Goal: Task Accomplishment & Management: Use online tool/utility

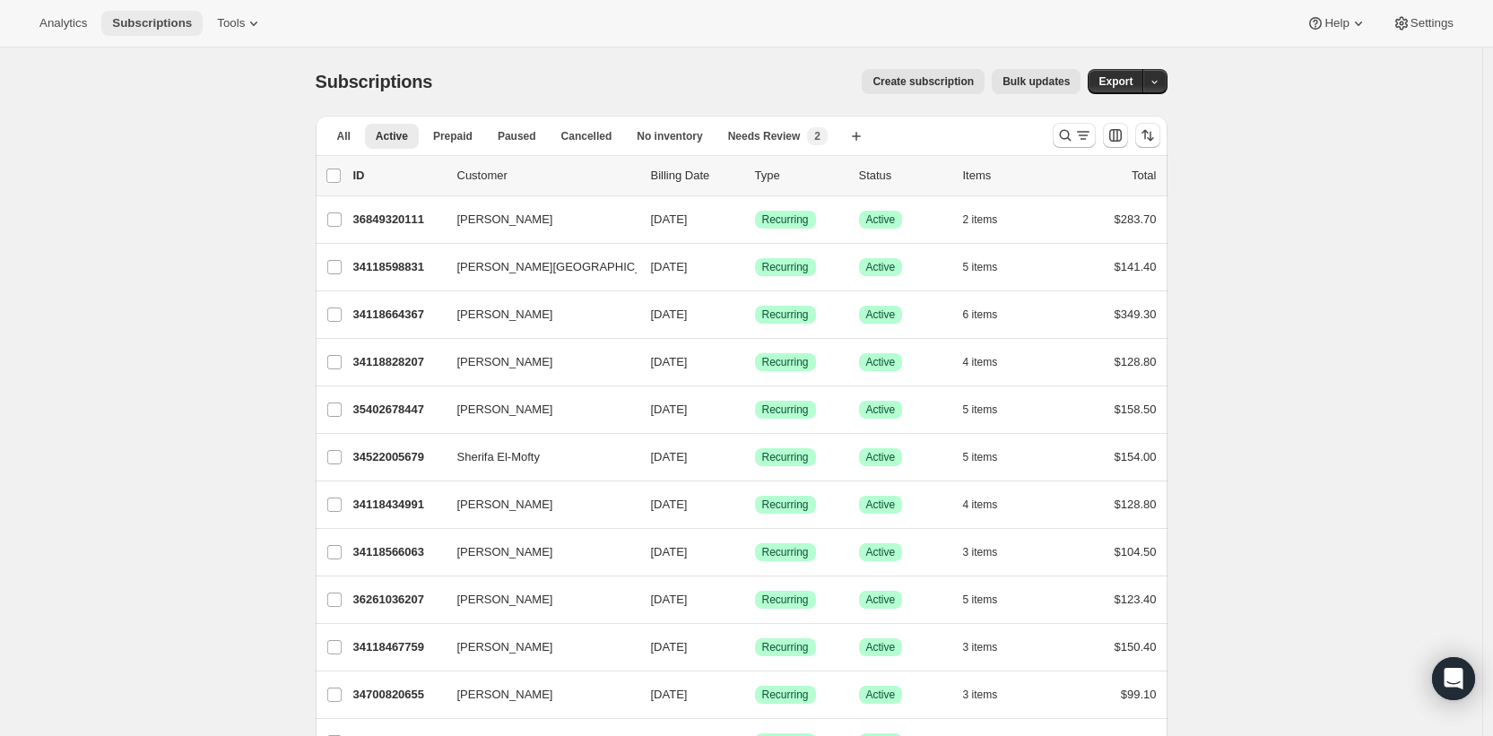
click at [162, 24] on span "Subscriptions" at bounding box center [152, 23] width 80 height 14
click at [238, 22] on span "Tools" at bounding box center [231, 23] width 28 height 14
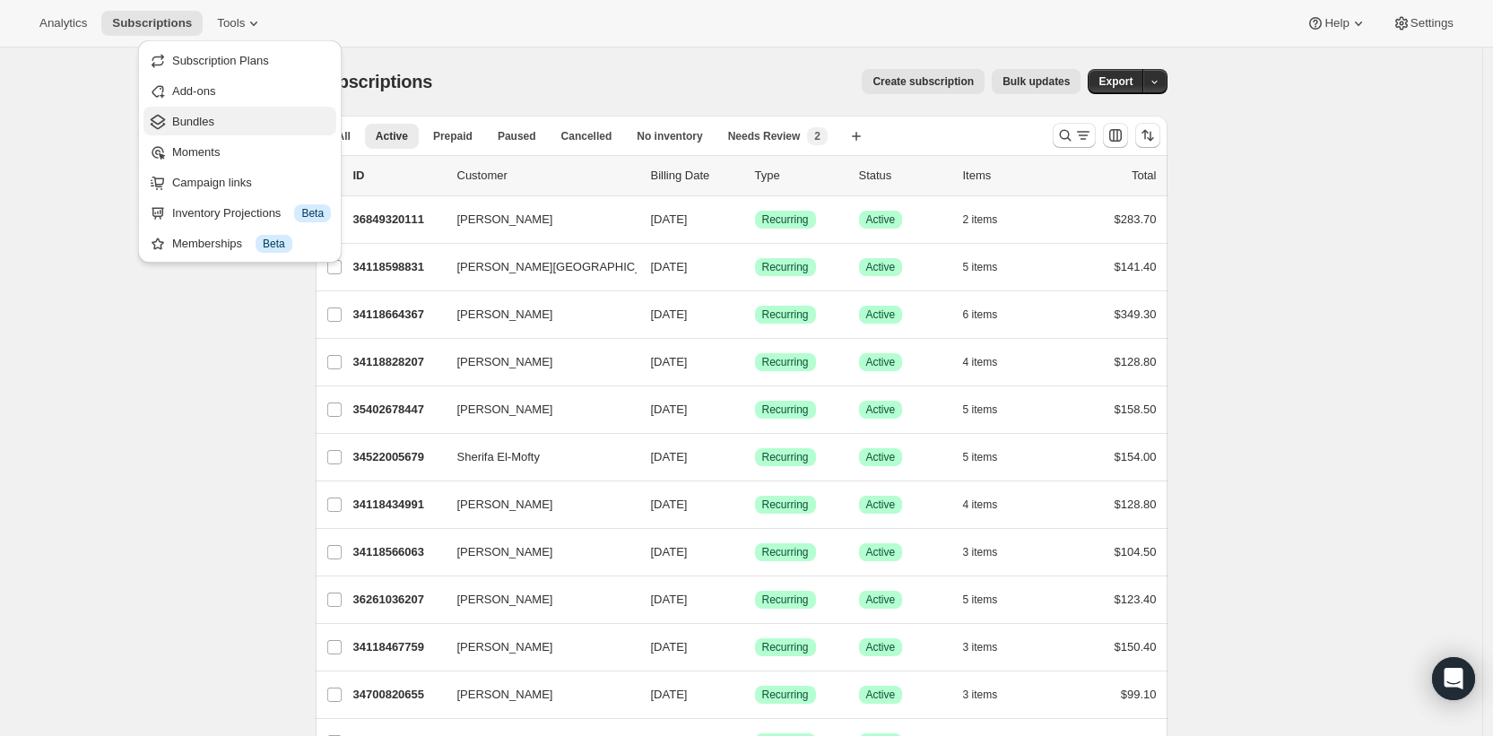
click at [240, 108] on button "Bundles" at bounding box center [239, 121] width 193 height 29
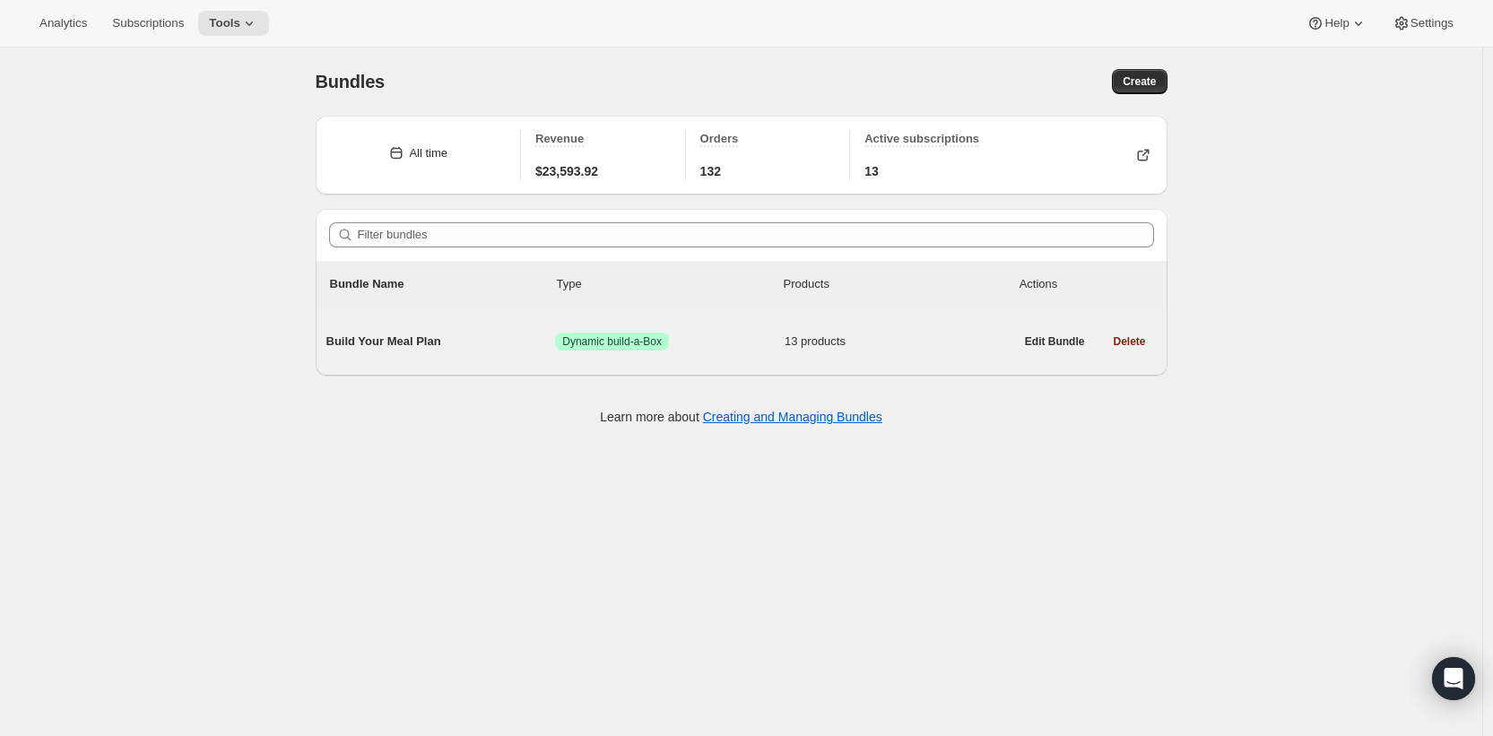
click at [397, 344] on span "Build Your Meal Plan" at bounding box center [441, 342] width 230 height 18
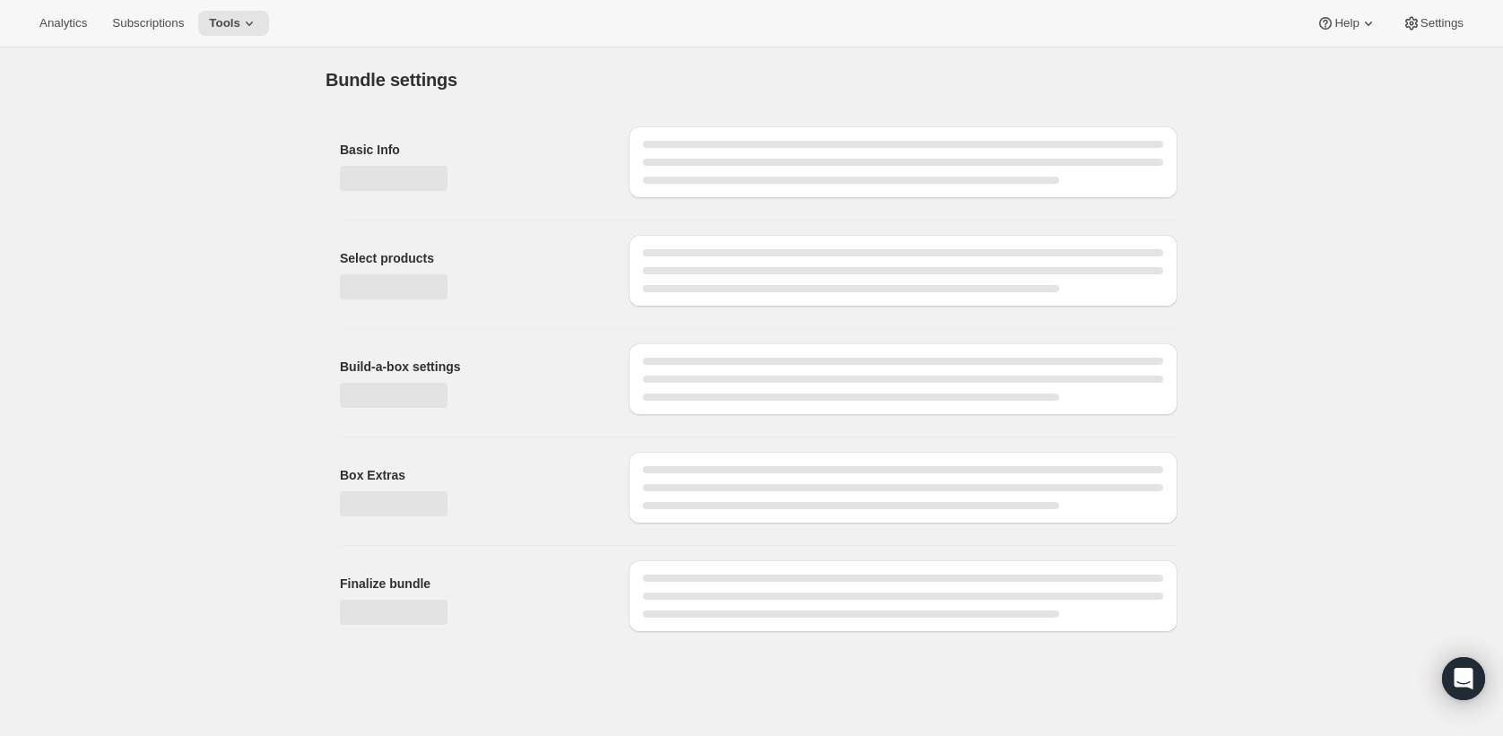
type input "Build Your Meal Plan"
radio input "true"
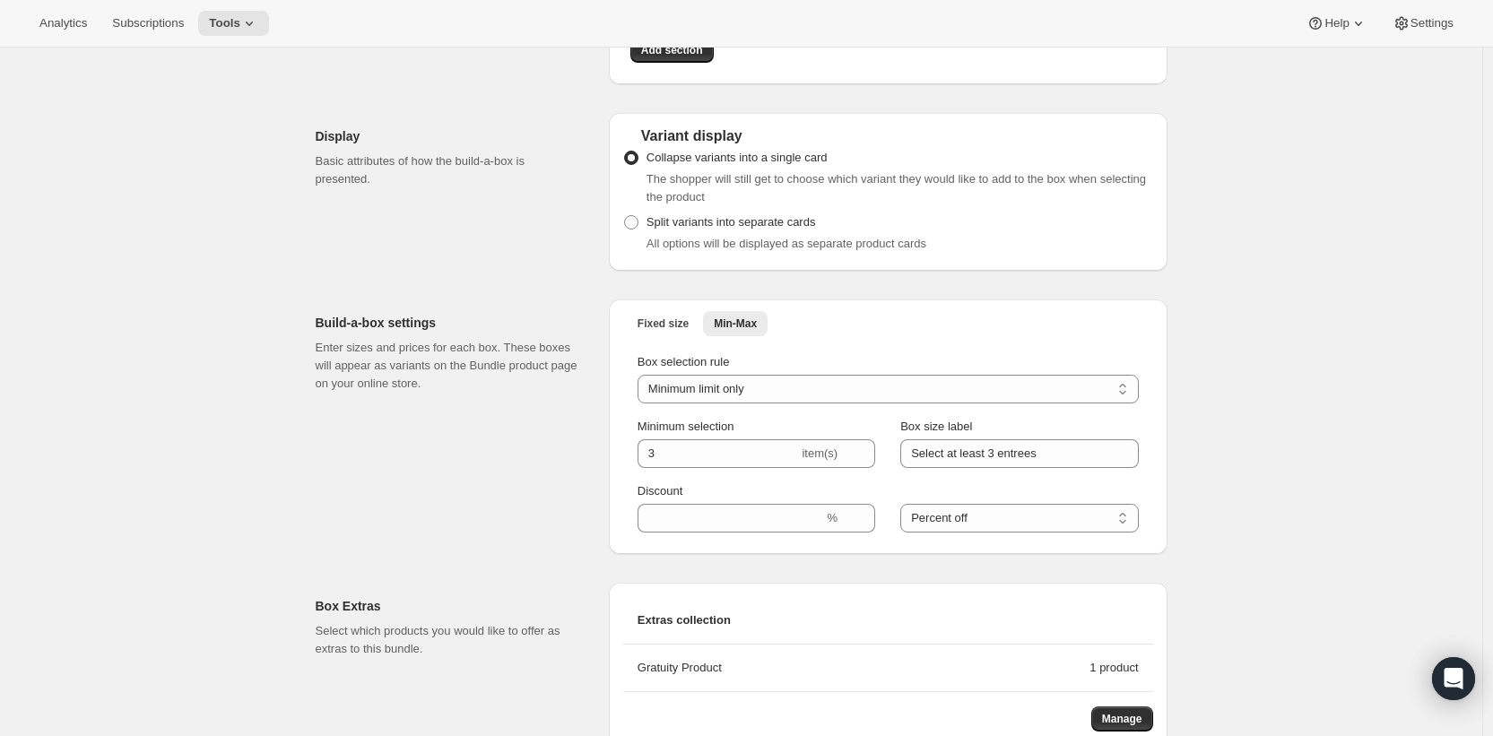
scroll to position [1502, 0]
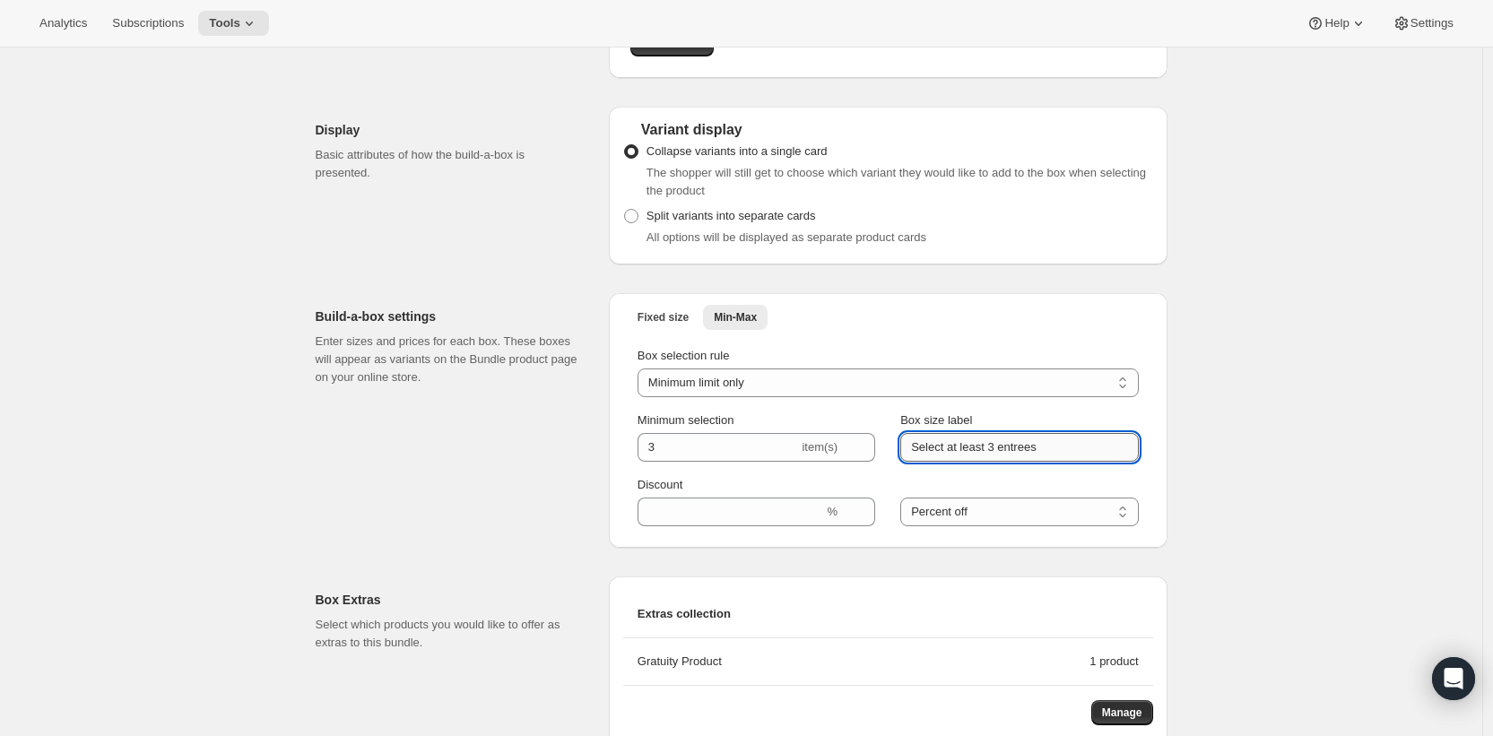
click at [1064, 457] on input "Select at least 3 entrees" at bounding box center [1019, 447] width 238 height 29
type input "Select at least 3 entrees (Free shipping over $200)"
